Goal: Information Seeking & Learning: Learn about a topic

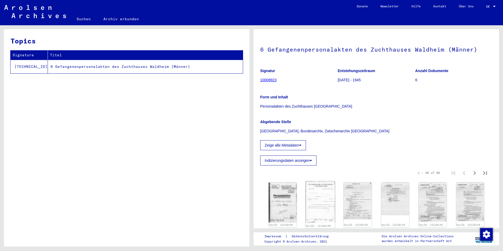
scroll to position [29, 0]
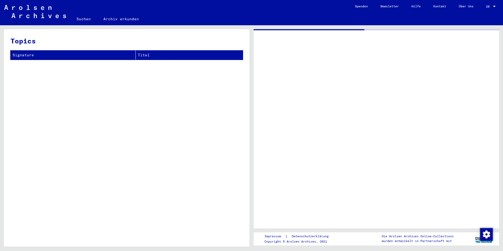
click at [291, 157] on div at bounding box center [377, 128] width 246 height 199
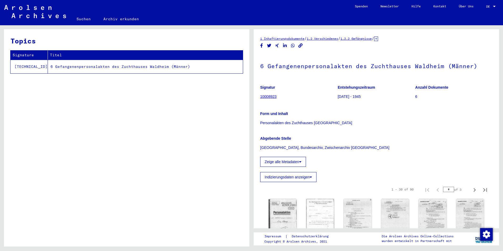
click at [289, 162] on button "Zeige alle Metadaten" at bounding box center [283, 162] width 46 height 10
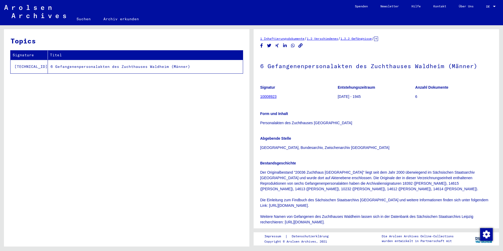
click at [329, 129] on div "Abgebende Stelle [GEOGRAPHIC_DATA], Bundesarchiv, Zwischenarchiv [GEOGRAPHIC_DA…" at bounding box center [376, 139] width 232 height 21
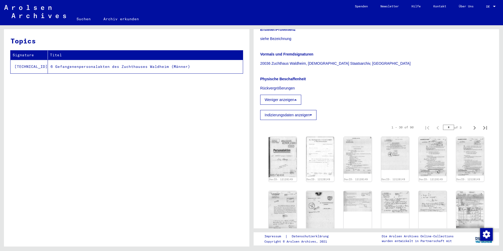
scroll to position [211, 0]
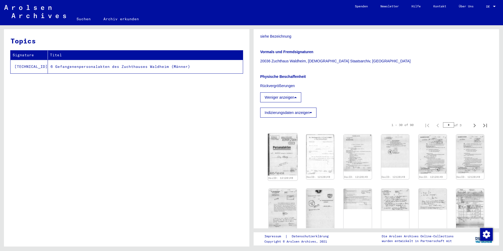
click at [288, 162] on img at bounding box center [282, 154] width 29 height 42
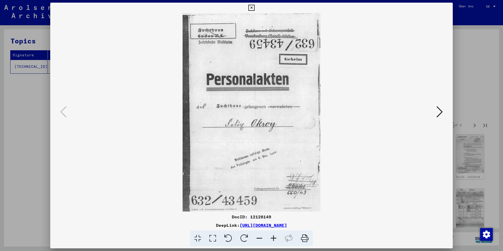
click at [437, 107] on icon at bounding box center [440, 112] width 6 height 13
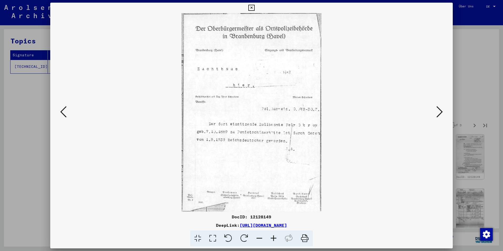
click at [441, 108] on icon at bounding box center [440, 112] width 6 height 13
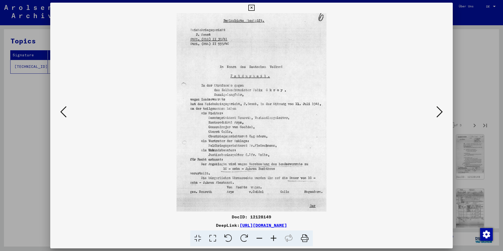
click at [439, 108] on icon at bounding box center [440, 112] width 6 height 13
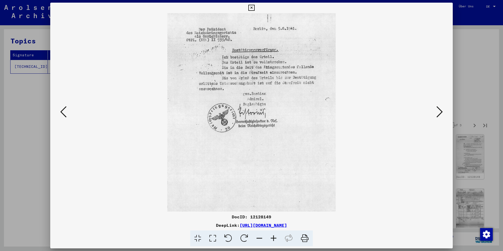
click at [439, 108] on icon at bounding box center [440, 112] width 6 height 13
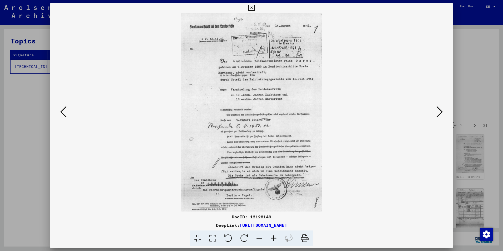
click at [438, 108] on icon at bounding box center [440, 112] width 6 height 13
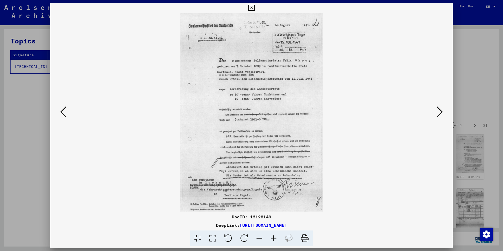
click at [438, 108] on icon at bounding box center [440, 112] width 6 height 13
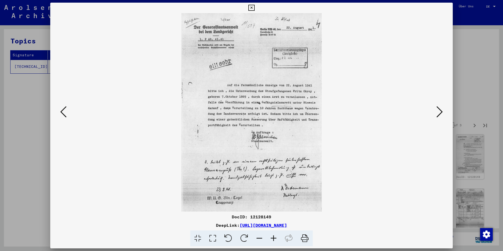
click at [438, 108] on icon at bounding box center [440, 112] width 6 height 13
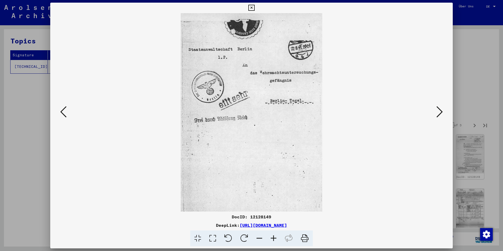
click at [438, 108] on icon at bounding box center [440, 112] width 6 height 13
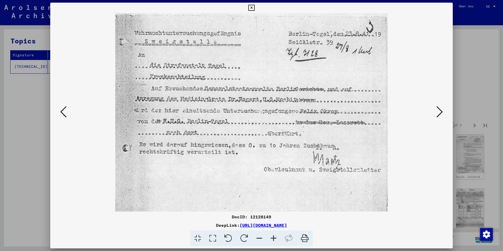
click at [438, 109] on icon at bounding box center [440, 112] width 6 height 13
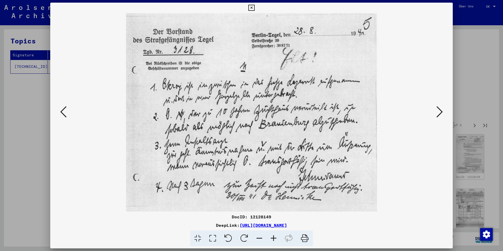
click at [438, 109] on icon at bounding box center [440, 112] width 6 height 13
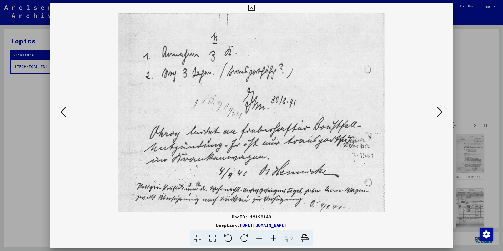
click at [438, 109] on icon at bounding box center [440, 112] width 6 height 13
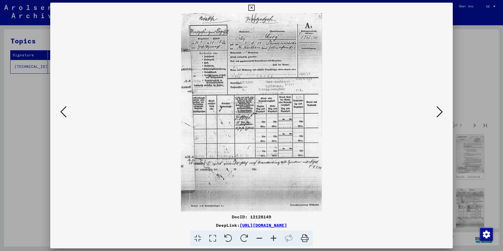
click at [437, 109] on icon at bounding box center [440, 112] width 6 height 13
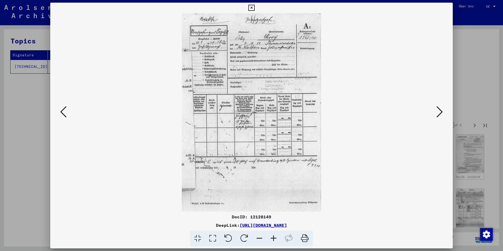
click at [437, 109] on icon at bounding box center [440, 112] width 6 height 13
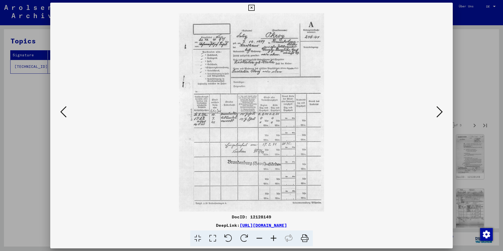
click at [437, 109] on icon at bounding box center [440, 112] width 6 height 13
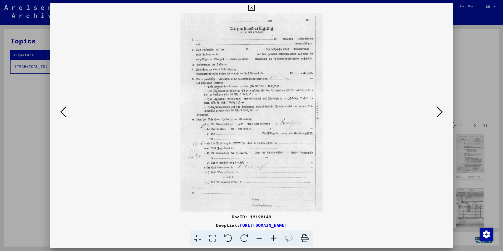
click at [437, 109] on icon at bounding box center [440, 112] width 6 height 13
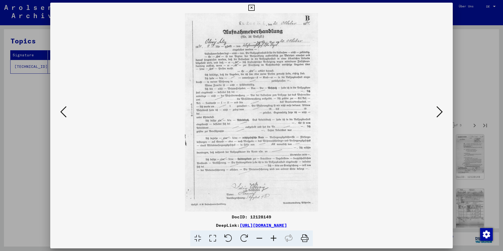
click at [437, 109] on icon at bounding box center [440, 112] width 6 height 13
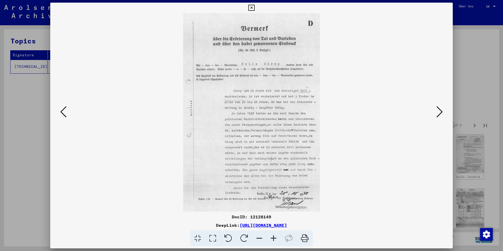
click at [437, 109] on icon at bounding box center [440, 112] width 6 height 13
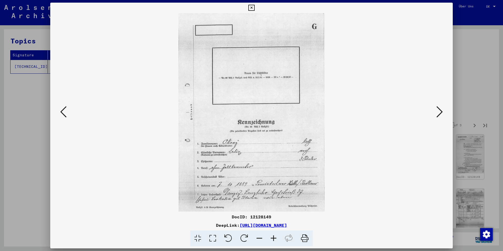
click at [437, 109] on icon at bounding box center [440, 112] width 6 height 13
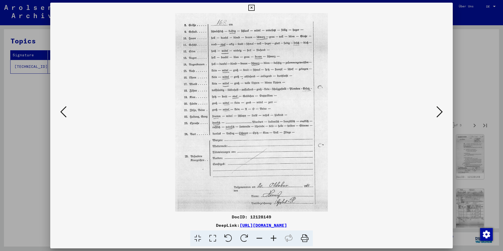
click at [437, 109] on icon at bounding box center [440, 112] width 6 height 13
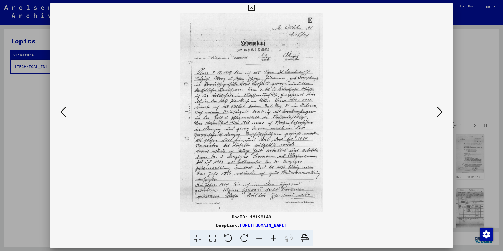
click at [434, 109] on img at bounding box center [251, 112] width 367 height 198
click at [438, 108] on icon at bounding box center [440, 112] width 6 height 13
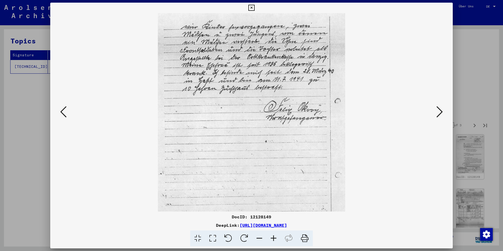
click at [438, 108] on icon at bounding box center [440, 112] width 6 height 13
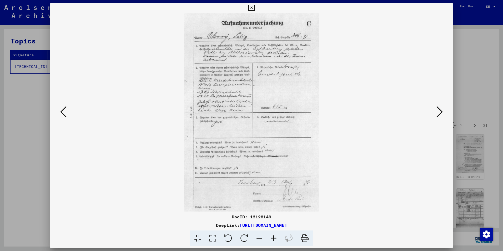
click at [438, 108] on icon at bounding box center [440, 112] width 6 height 13
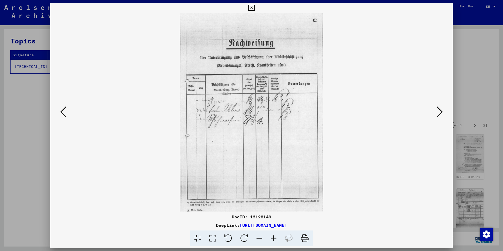
click at [438, 108] on icon at bounding box center [440, 112] width 6 height 13
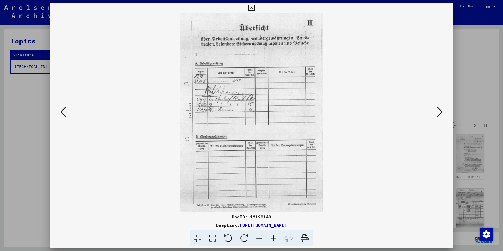
click at [438, 108] on icon at bounding box center [440, 112] width 6 height 13
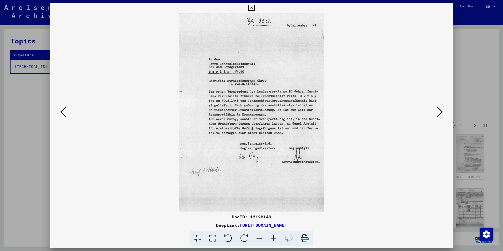
click at [438, 108] on icon at bounding box center [440, 112] width 6 height 13
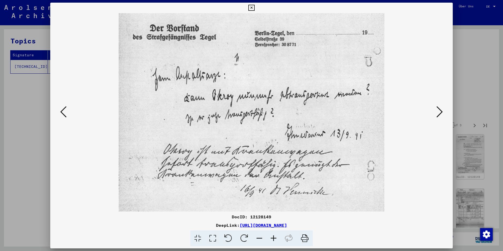
click at [438, 108] on icon at bounding box center [440, 112] width 6 height 13
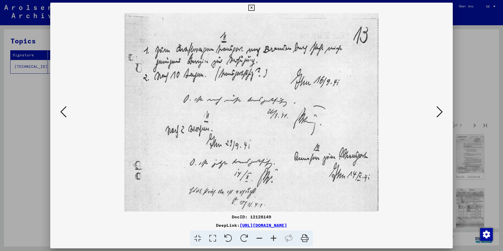
click at [438, 108] on icon at bounding box center [440, 112] width 6 height 13
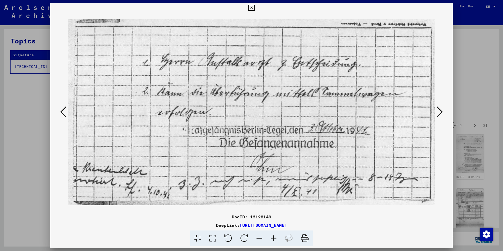
click at [438, 108] on icon at bounding box center [440, 112] width 6 height 13
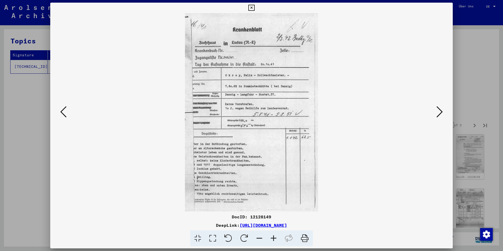
click at [438, 108] on icon at bounding box center [440, 112] width 6 height 13
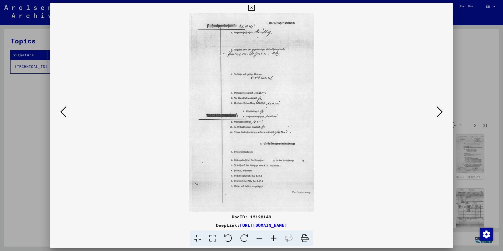
click at [438, 108] on icon at bounding box center [440, 112] width 6 height 13
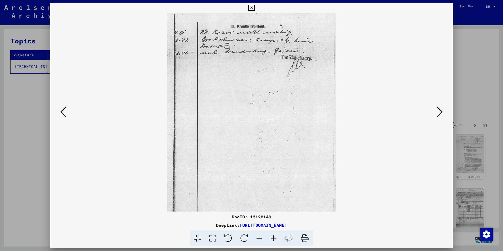
click at [438, 109] on icon at bounding box center [440, 112] width 6 height 13
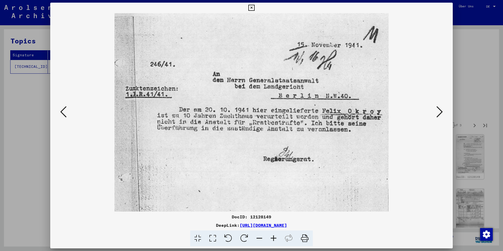
click at [438, 109] on icon at bounding box center [440, 112] width 6 height 13
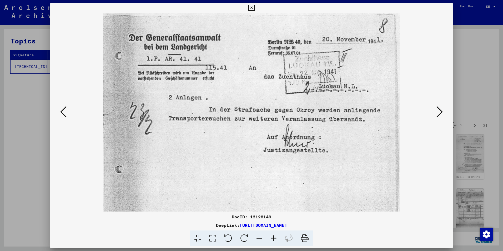
click at [438, 109] on icon at bounding box center [440, 112] width 6 height 13
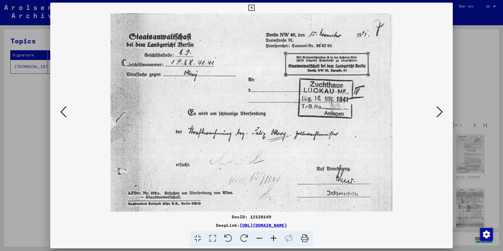
click at [438, 109] on icon at bounding box center [440, 112] width 6 height 13
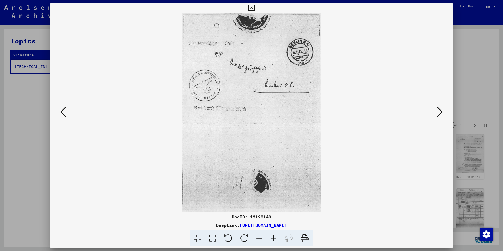
click at [438, 109] on icon at bounding box center [440, 112] width 6 height 13
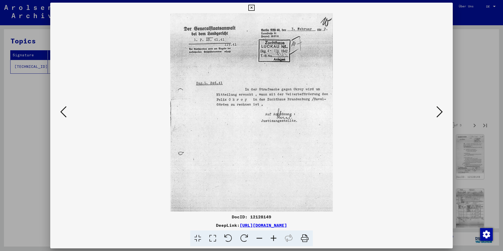
click at [438, 109] on icon at bounding box center [440, 112] width 6 height 13
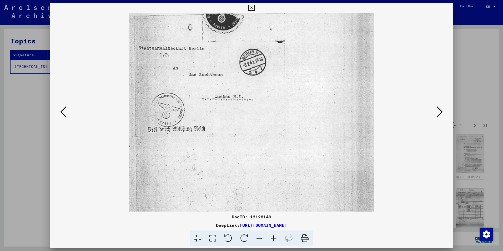
click at [438, 109] on icon at bounding box center [440, 112] width 6 height 13
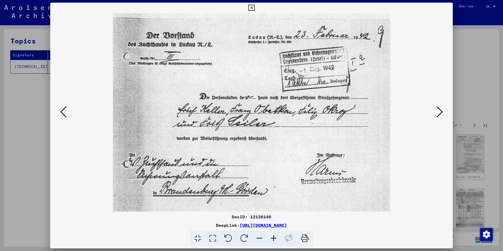
click at [438, 109] on icon at bounding box center [440, 112] width 6 height 13
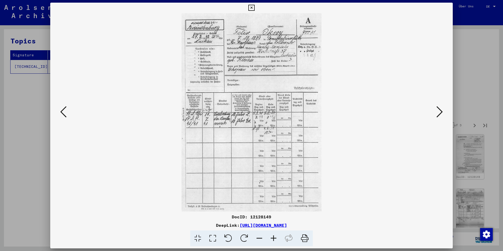
click at [438, 109] on icon at bounding box center [440, 112] width 6 height 13
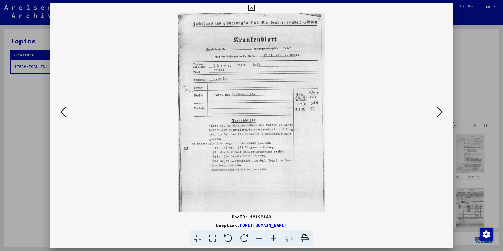
click at [438, 109] on icon at bounding box center [440, 112] width 6 height 13
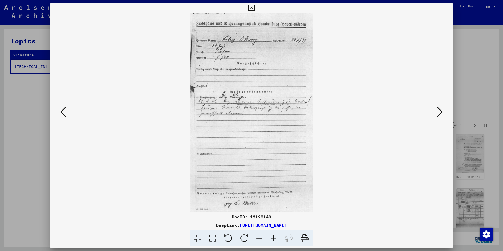
click at [438, 109] on icon at bounding box center [440, 112] width 6 height 13
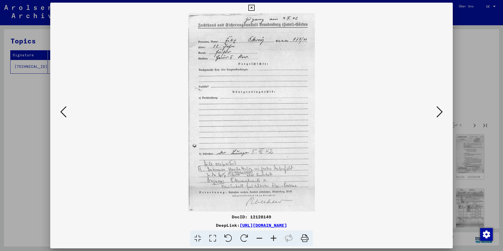
click at [438, 109] on icon at bounding box center [440, 112] width 6 height 13
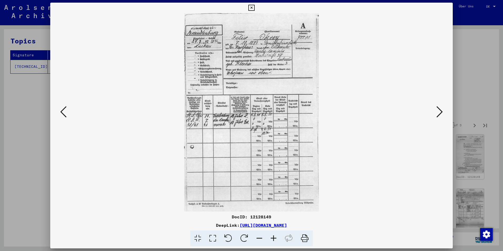
click at [438, 110] on icon at bounding box center [440, 112] width 6 height 13
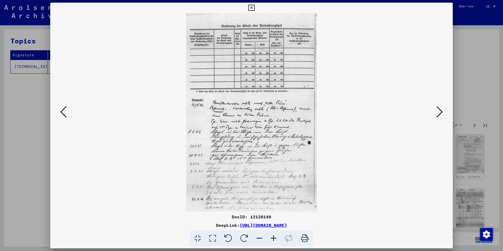
click at [438, 110] on icon at bounding box center [440, 112] width 6 height 13
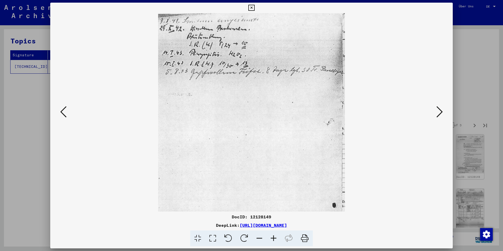
click at [438, 110] on icon at bounding box center [440, 112] width 6 height 13
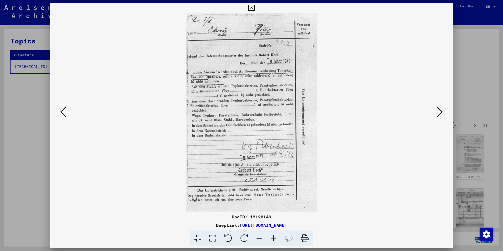
click at [438, 110] on icon at bounding box center [440, 112] width 6 height 13
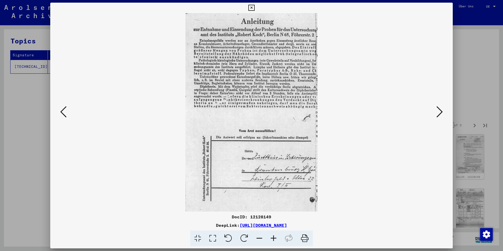
click at [437, 110] on icon at bounding box center [440, 112] width 6 height 13
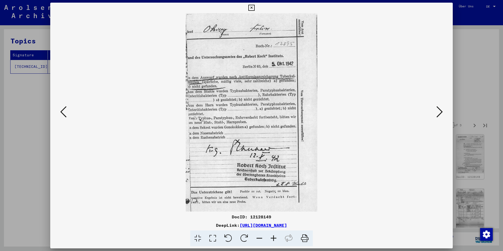
click at [437, 110] on icon at bounding box center [440, 112] width 6 height 13
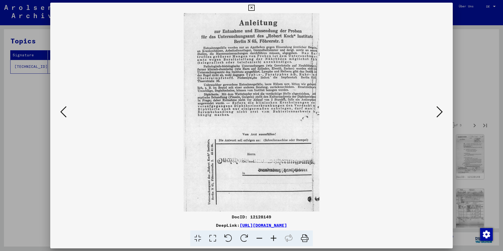
click at [437, 110] on icon at bounding box center [440, 112] width 6 height 13
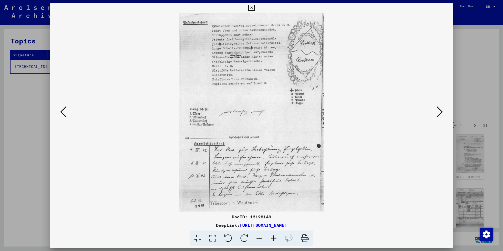
click at [437, 110] on icon at bounding box center [440, 112] width 6 height 13
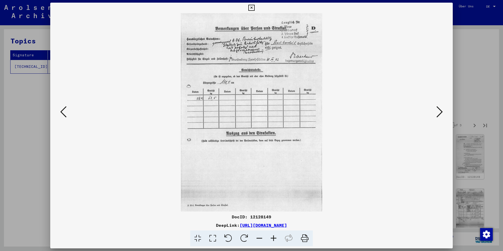
click at [437, 110] on icon at bounding box center [440, 112] width 6 height 13
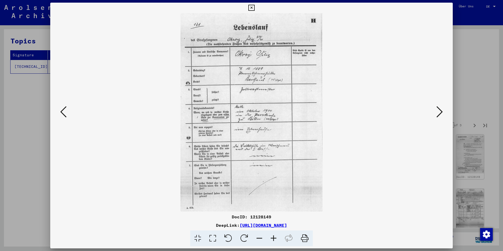
click at [437, 110] on icon at bounding box center [440, 112] width 6 height 13
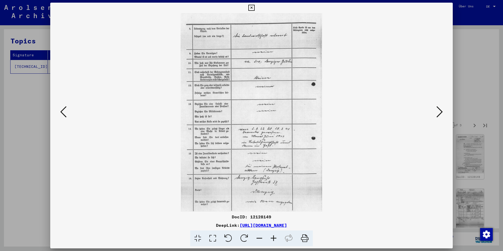
click at [437, 110] on icon at bounding box center [440, 112] width 6 height 13
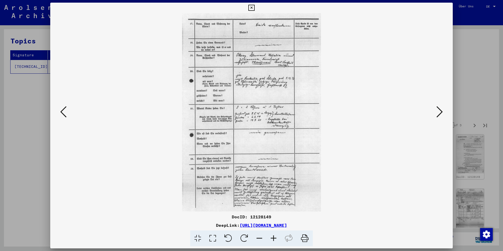
click at [437, 110] on icon at bounding box center [440, 112] width 6 height 13
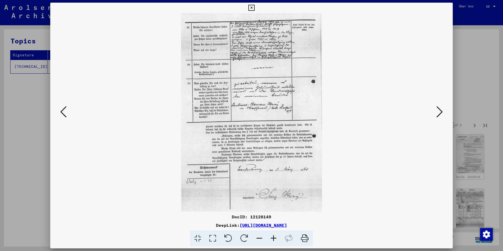
click at [439, 112] on icon at bounding box center [440, 112] width 6 height 13
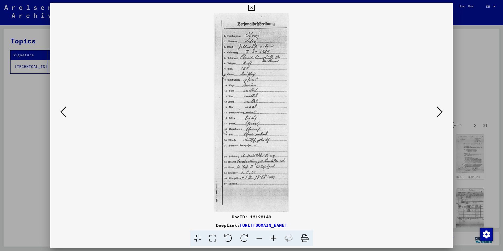
click at [439, 112] on icon at bounding box center [440, 112] width 6 height 13
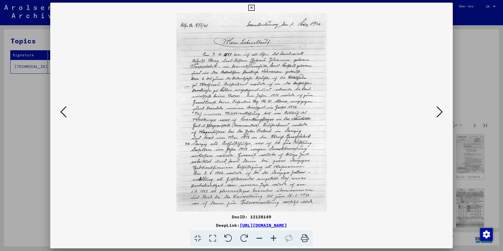
click at [439, 112] on icon at bounding box center [440, 112] width 6 height 13
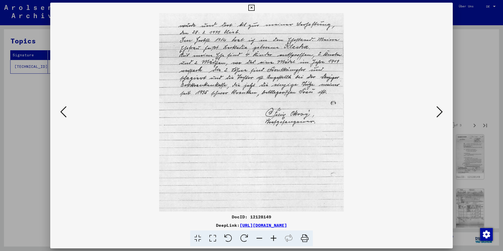
click at [439, 112] on icon at bounding box center [440, 112] width 6 height 13
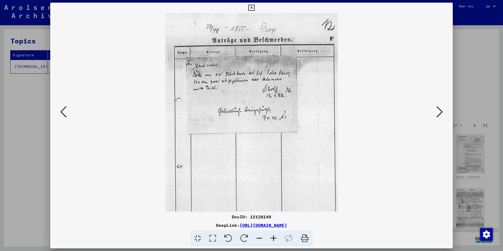
click at [439, 112] on icon at bounding box center [440, 112] width 6 height 13
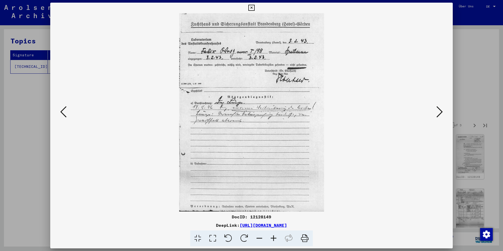
click at [439, 112] on icon at bounding box center [440, 112] width 6 height 13
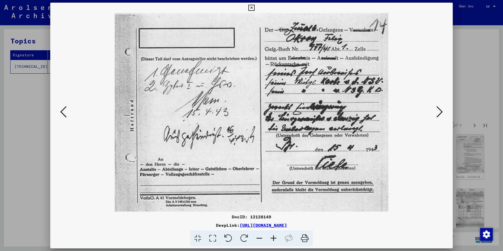
click at [439, 112] on icon at bounding box center [440, 112] width 6 height 13
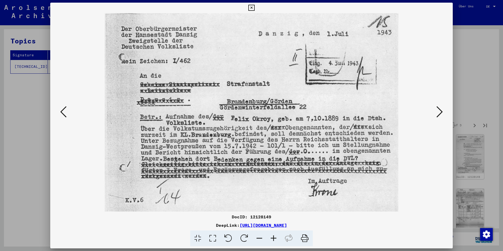
click at [439, 112] on icon at bounding box center [440, 112] width 6 height 13
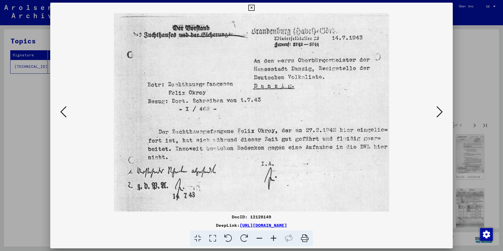
click at [438, 112] on icon at bounding box center [440, 112] width 6 height 13
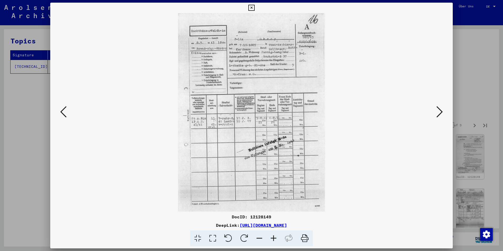
click at [438, 112] on icon at bounding box center [440, 112] width 6 height 13
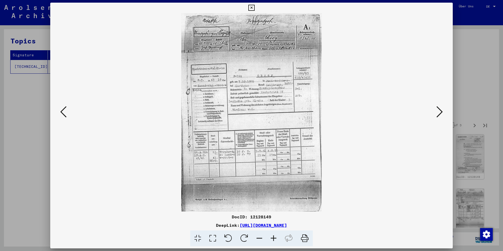
click at [438, 112] on icon at bounding box center [440, 112] width 6 height 13
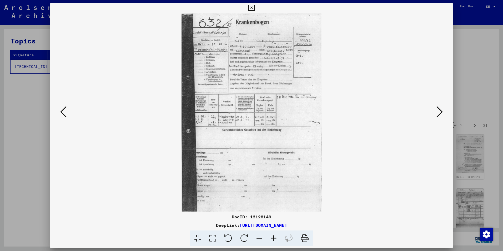
click at [438, 112] on icon at bounding box center [440, 112] width 6 height 13
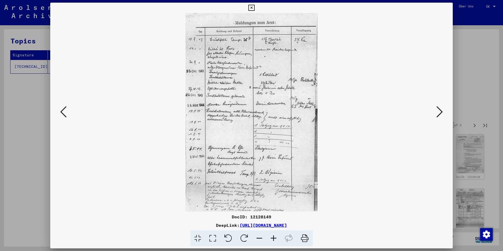
click at [438, 112] on icon at bounding box center [440, 112] width 6 height 13
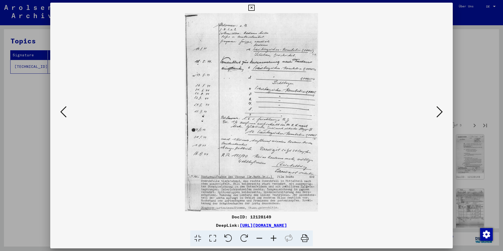
click at [438, 112] on icon at bounding box center [440, 112] width 6 height 13
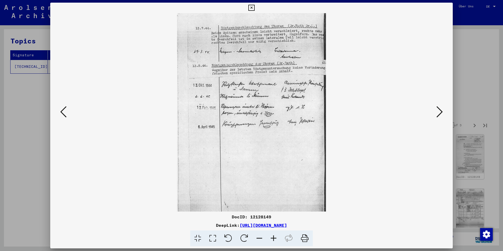
click at [438, 112] on icon at bounding box center [440, 112] width 6 height 13
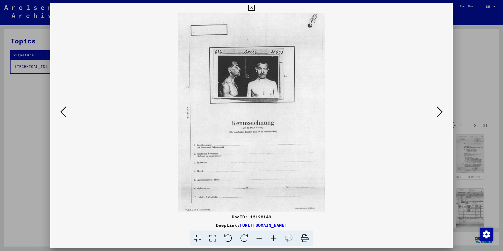
click at [438, 112] on icon at bounding box center [440, 112] width 6 height 13
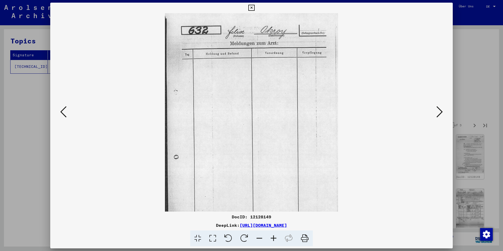
click at [438, 112] on icon at bounding box center [440, 112] width 6 height 13
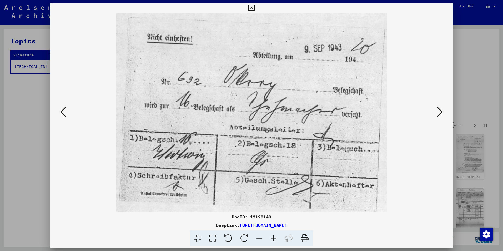
click at [438, 112] on icon at bounding box center [440, 112] width 6 height 13
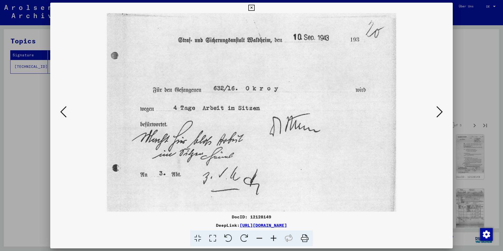
click at [438, 112] on icon at bounding box center [440, 112] width 6 height 13
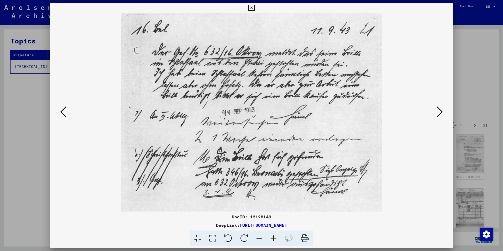
click at [438, 112] on icon at bounding box center [440, 112] width 6 height 13
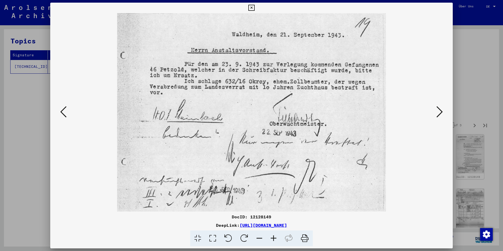
click at [438, 112] on icon at bounding box center [440, 112] width 6 height 13
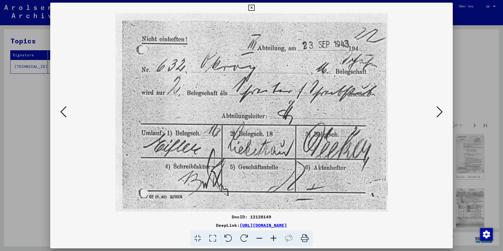
click at [438, 112] on icon at bounding box center [440, 112] width 6 height 13
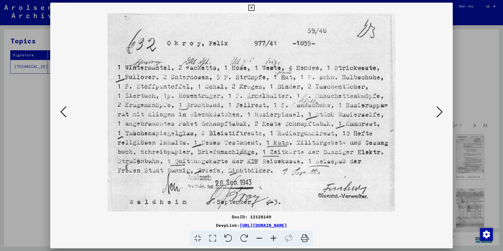
click at [438, 112] on icon at bounding box center [440, 112] width 6 height 13
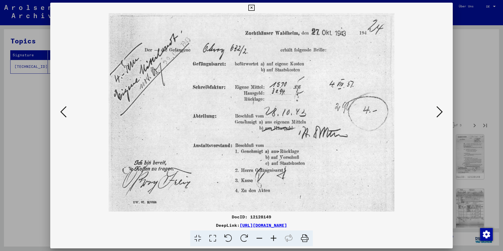
click at [438, 112] on icon at bounding box center [440, 112] width 6 height 13
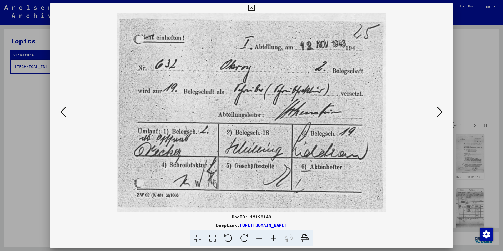
click at [438, 112] on icon at bounding box center [440, 112] width 6 height 13
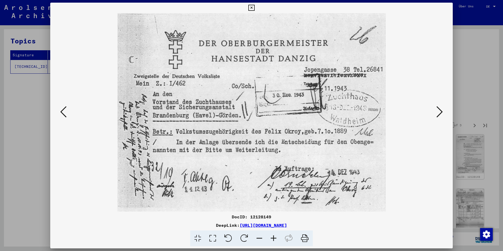
click at [438, 112] on icon at bounding box center [440, 112] width 6 height 13
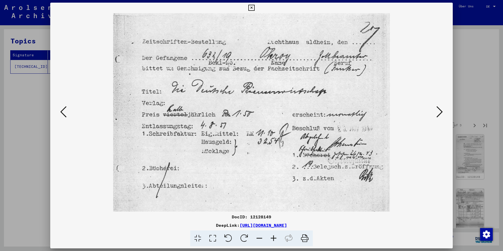
click at [438, 112] on icon at bounding box center [440, 112] width 6 height 13
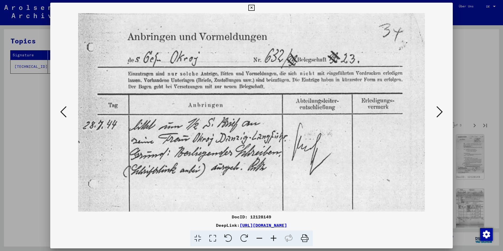
click at [438, 112] on icon at bounding box center [440, 112] width 6 height 13
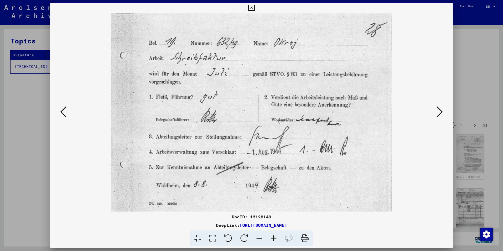
click at [438, 112] on icon at bounding box center [440, 112] width 6 height 13
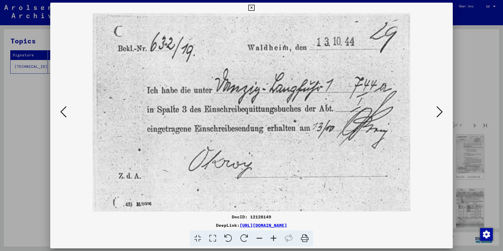
click at [438, 112] on icon at bounding box center [440, 112] width 6 height 13
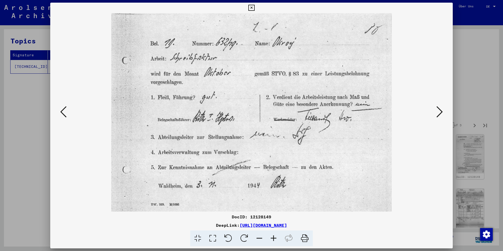
click at [438, 112] on icon at bounding box center [440, 112] width 6 height 13
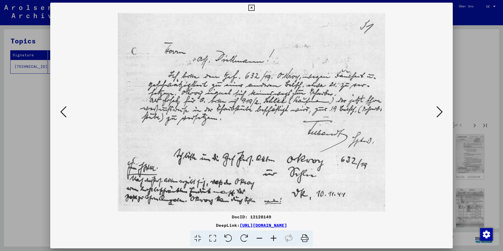
click at [438, 112] on icon at bounding box center [440, 112] width 6 height 13
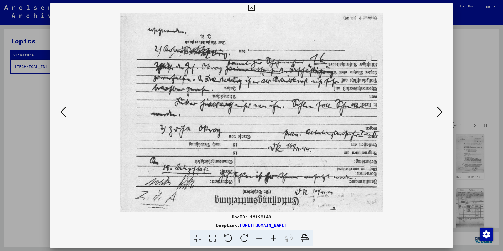
click at [438, 112] on icon at bounding box center [440, 112] width 6 height 13
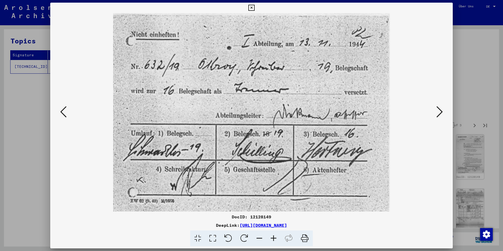
click at [438, 112] on icon at bounding box center [440, 112] width 6 height 13
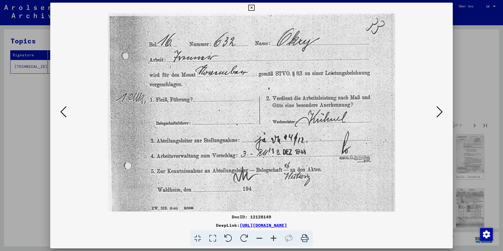
click at [438, 112] on icon at bounding box center [440, 112] width 6 height 13
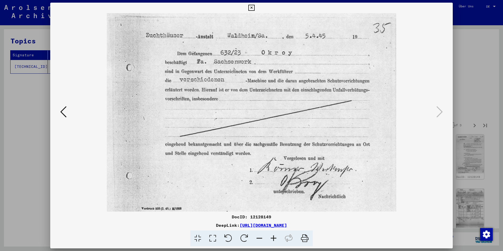
click at [462, 102] on div at bounding box center [251, 125] width 503 height 251
